Goal: Information Seeking & Learning: Learn about a topic

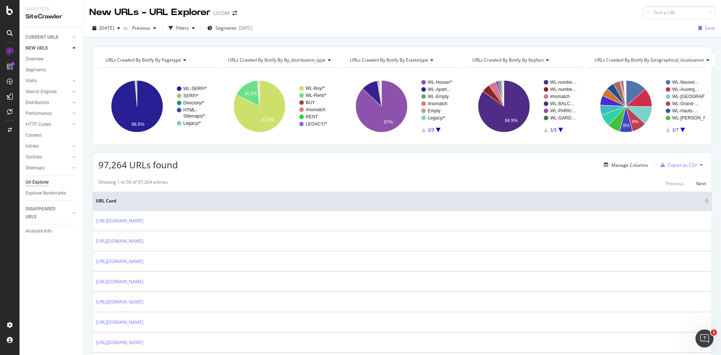
click at [390, 159] on div "97,264 URLs found Manage Columns Export as CSV" at bounding box center [402, 162] width 619 height 18
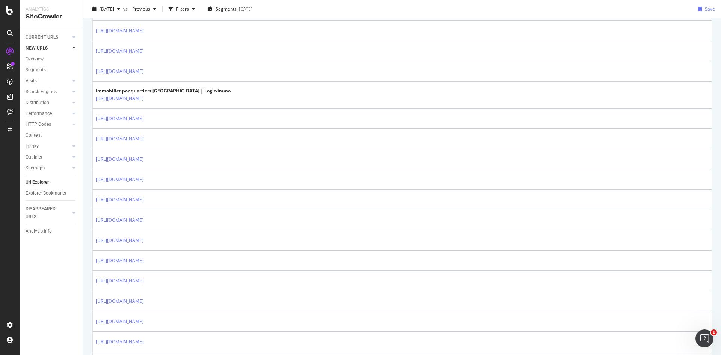
scroll to position [312, 0]
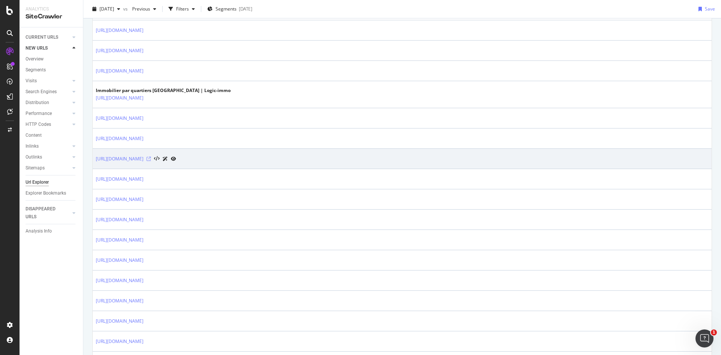
click at [151, 157] on icon at bounding box center [149, 159] width 5 height 5
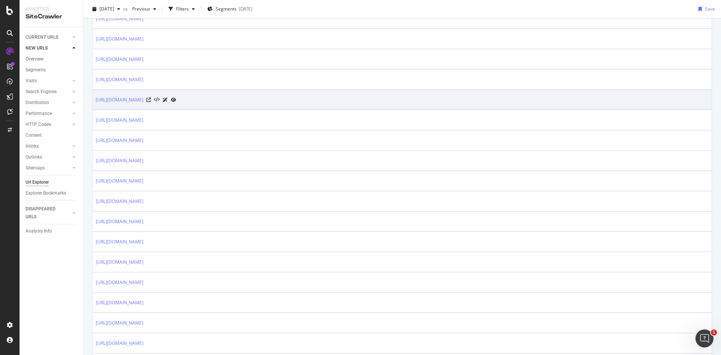
scroll to position [463, 0]
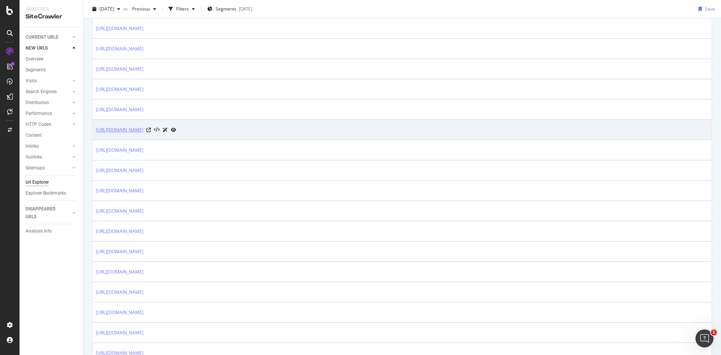
click at [144, 132] on link "[URL][DOMAIN_NAME]" at bounding box center [120, 130] width 48 height 8
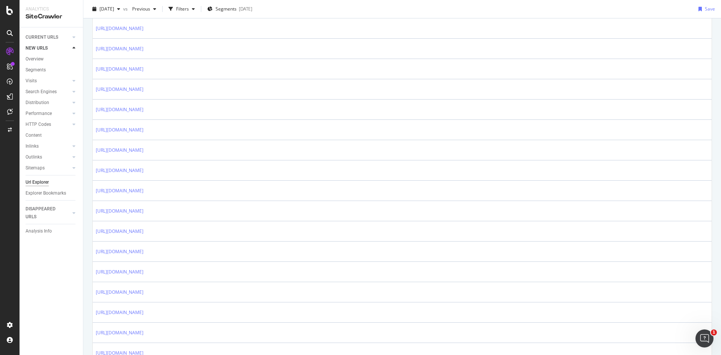
click at [437, 14] on div "[DATE] vs Previous Filters Segments [DATE] Save" at bounding box center [402, 10] width 638 height 15
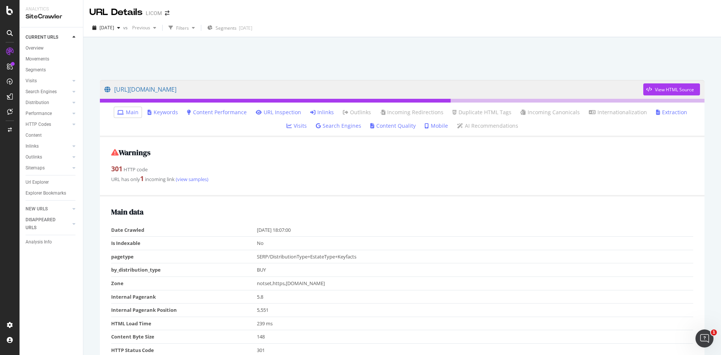
click at [310, 113] on link "Inlinks" at bounding box center [322, 113] width 24 height 8
